Goal: Navigation & Orientation: Find specific page/section

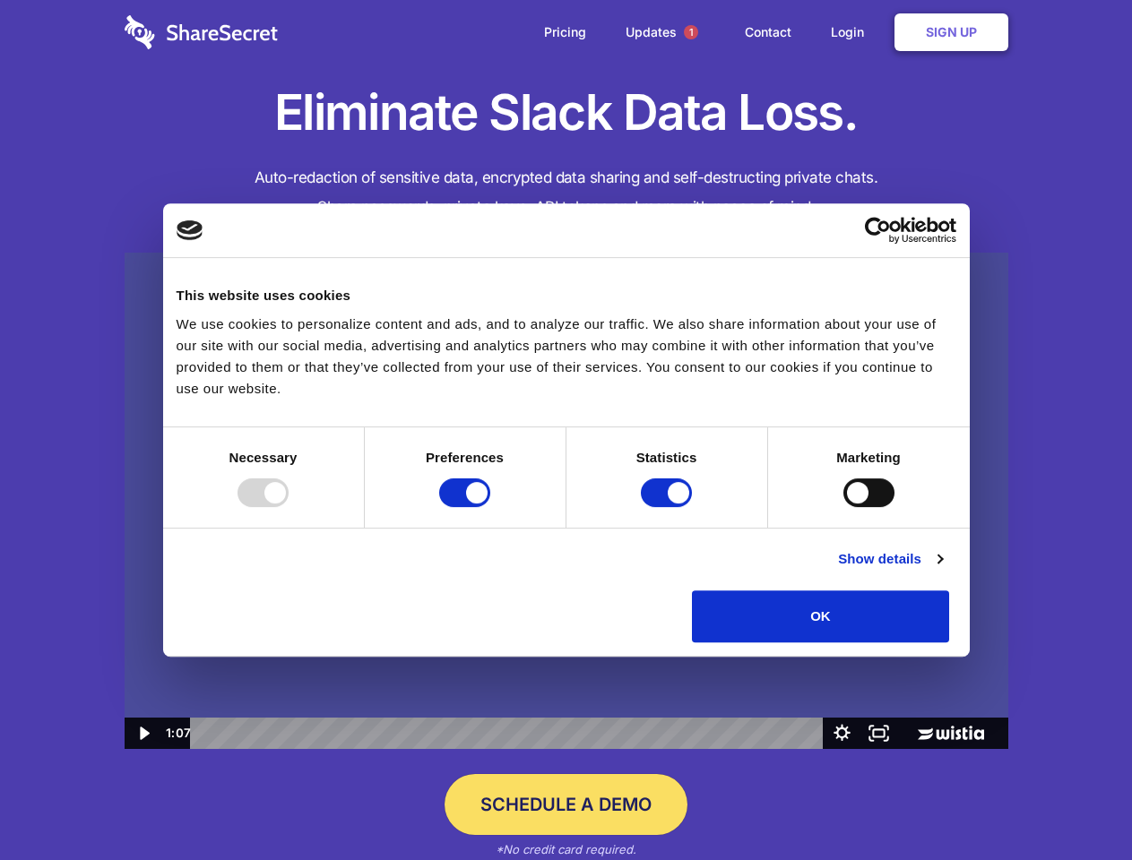
click at [566, 430] on img at bounding box center [567, 501] width 884 height 497
click at [289, 507] on div at bounding box center [263, 493] width 51 height 29
click at [490, 507] on input "Preferences" at bounding box center [464, 493] width 51 height 29
checkbox input "false"
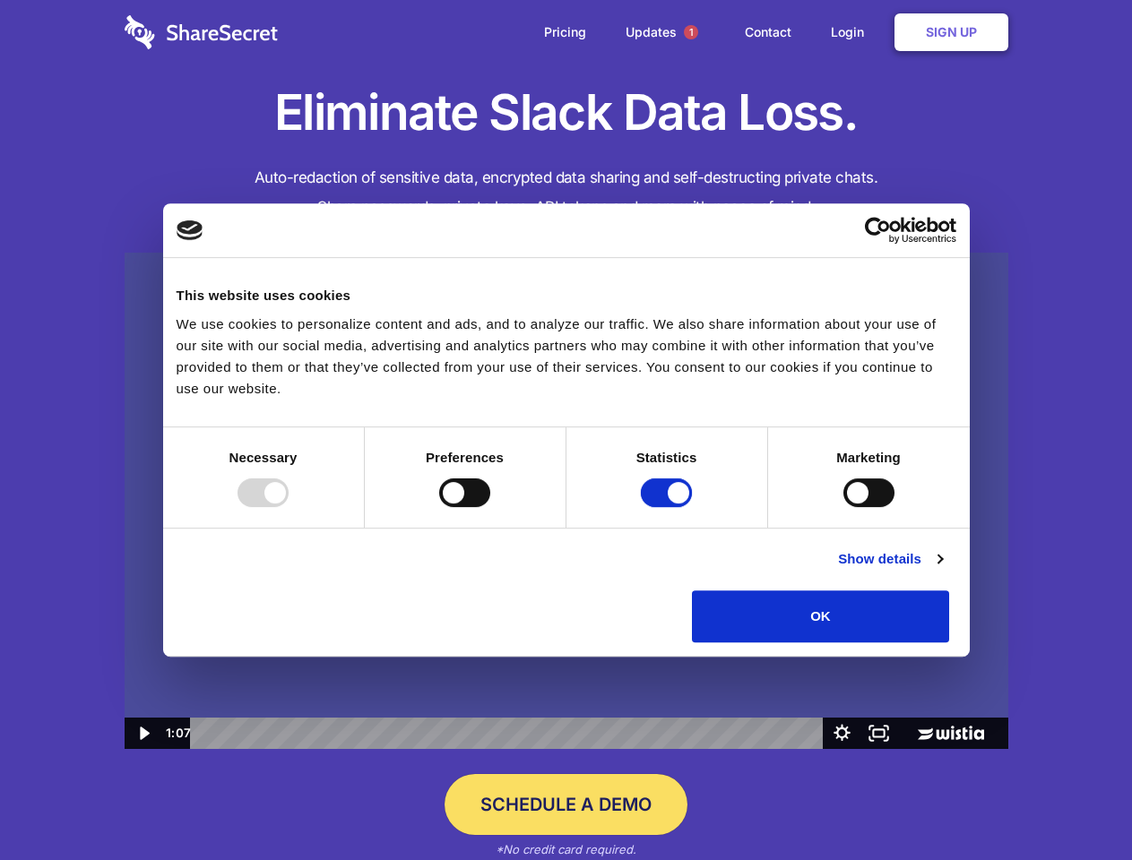
click at [669, 507] on input "Statistics" at bounding box center [666, 493] width 51 height 29
checkbox input "false"
click at [843, 507] on input "Marketing" at bounding box center [868, 493] width 51 height 29
checkbox input "true"
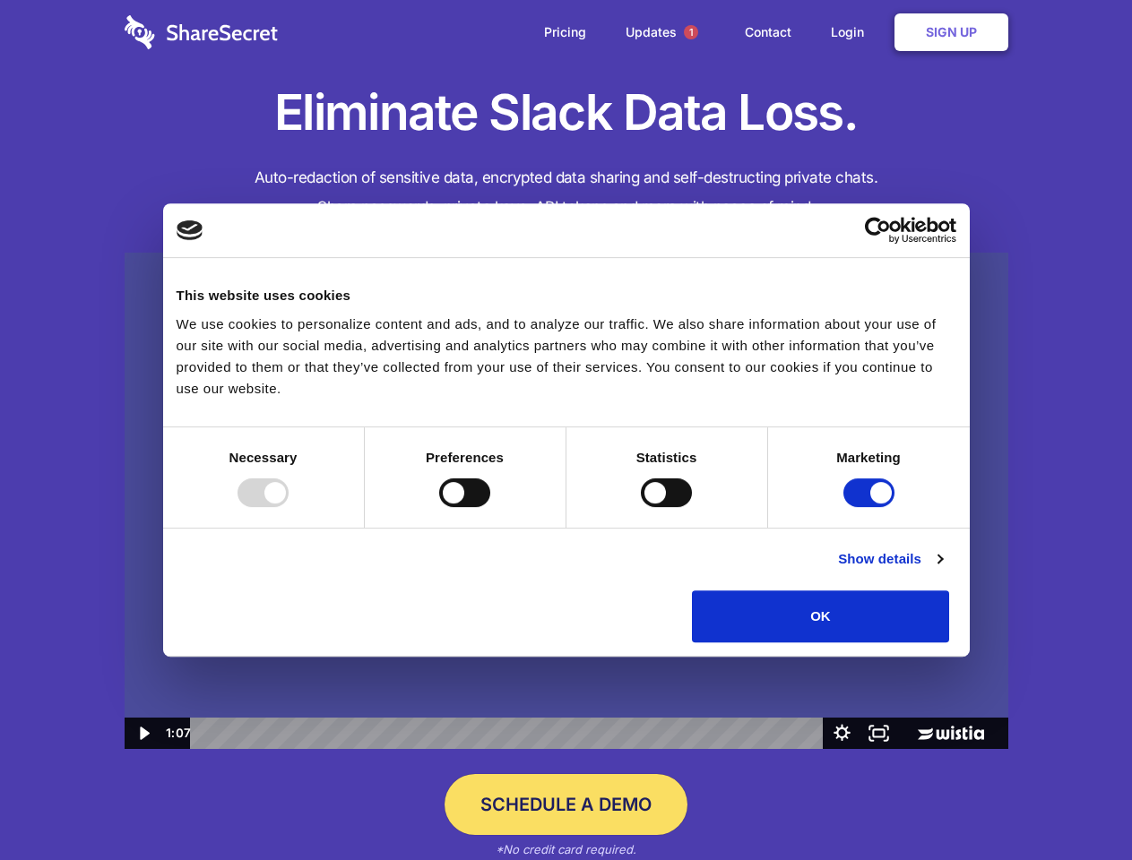
click at [942, 570] on link "Show details" at bounding box center [890, 560] width 104 height 22
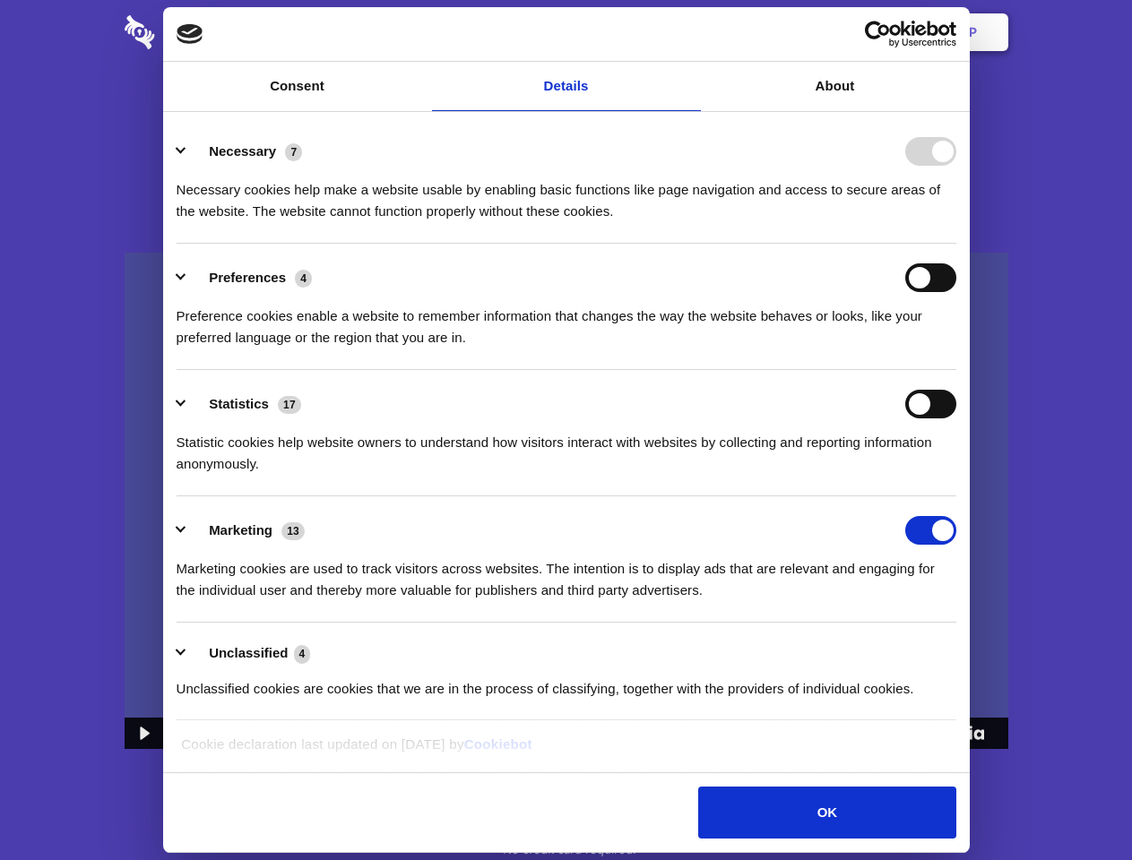
click at [956, 244] on li "Necessary 7 Necessary cookies help make a website usable by enabling basic func…" at bounding box center [567, 180] width 780 height 126
click at [690, 32] on span "1" at bounding box center [691, 32] width 14 height 14
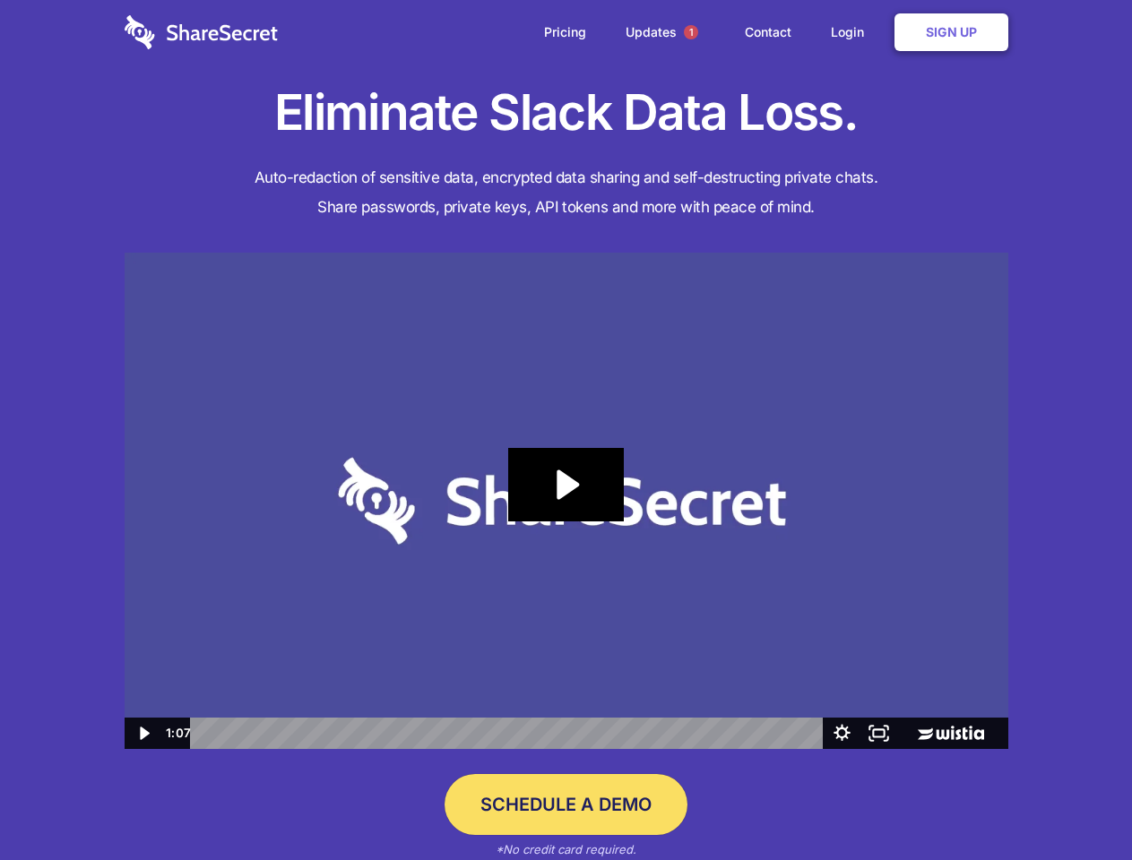
click at [566, 501] on icon "Play Video: Sharesecret Slack Extension" at bounding box center [565, 484] width 115 height 73
